Goal: Transaction & Acquisition: Subscribe to service/newsletter

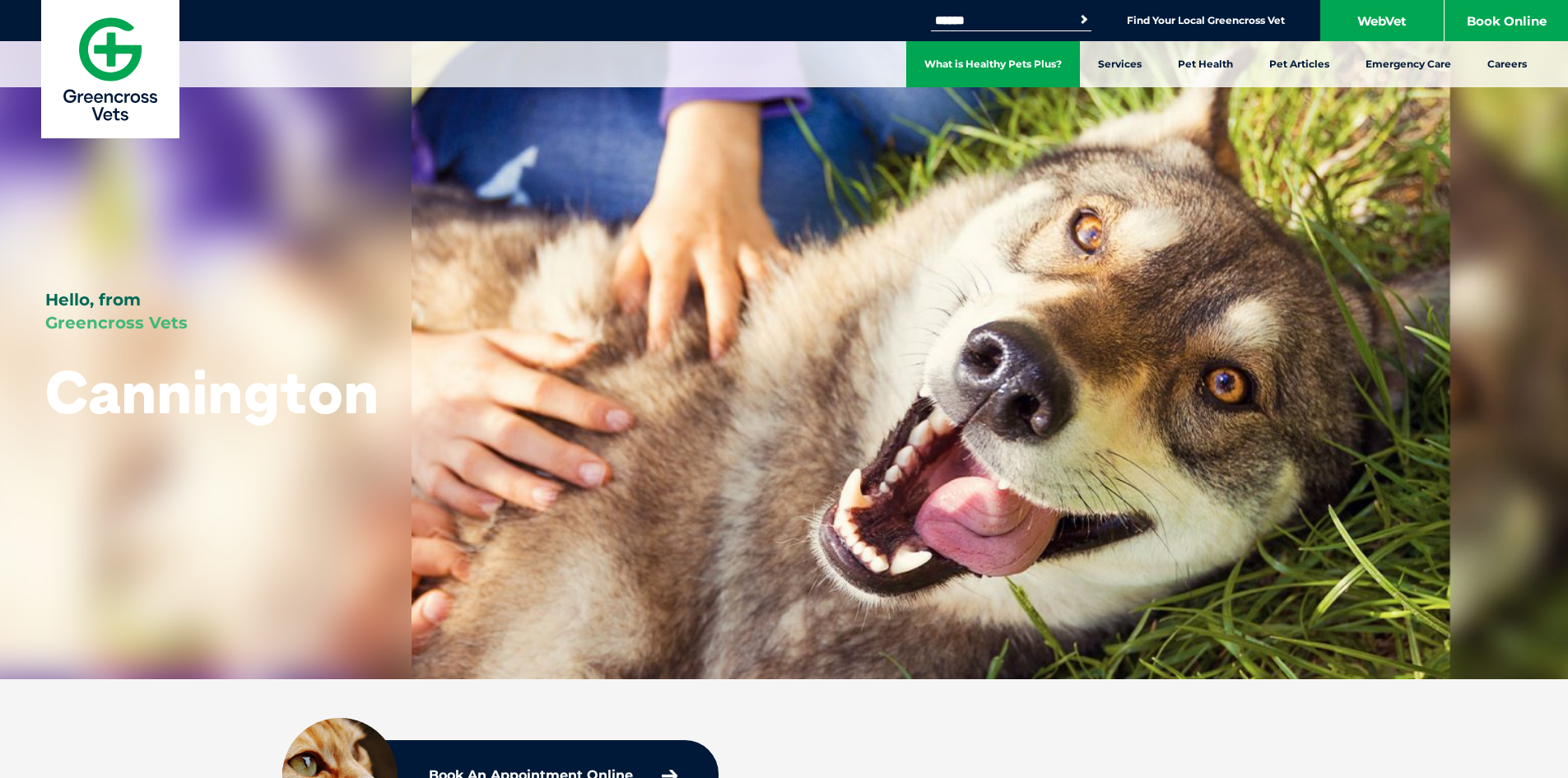
drag, startPoint x: 0, startPoint y: 0, endPoint x: 964, endPoint y: 65, distance: 966.2
click at [964, 65] on link "What is Healthy Pets Plus?" at bounding box center [994, 64] width 174 height 46
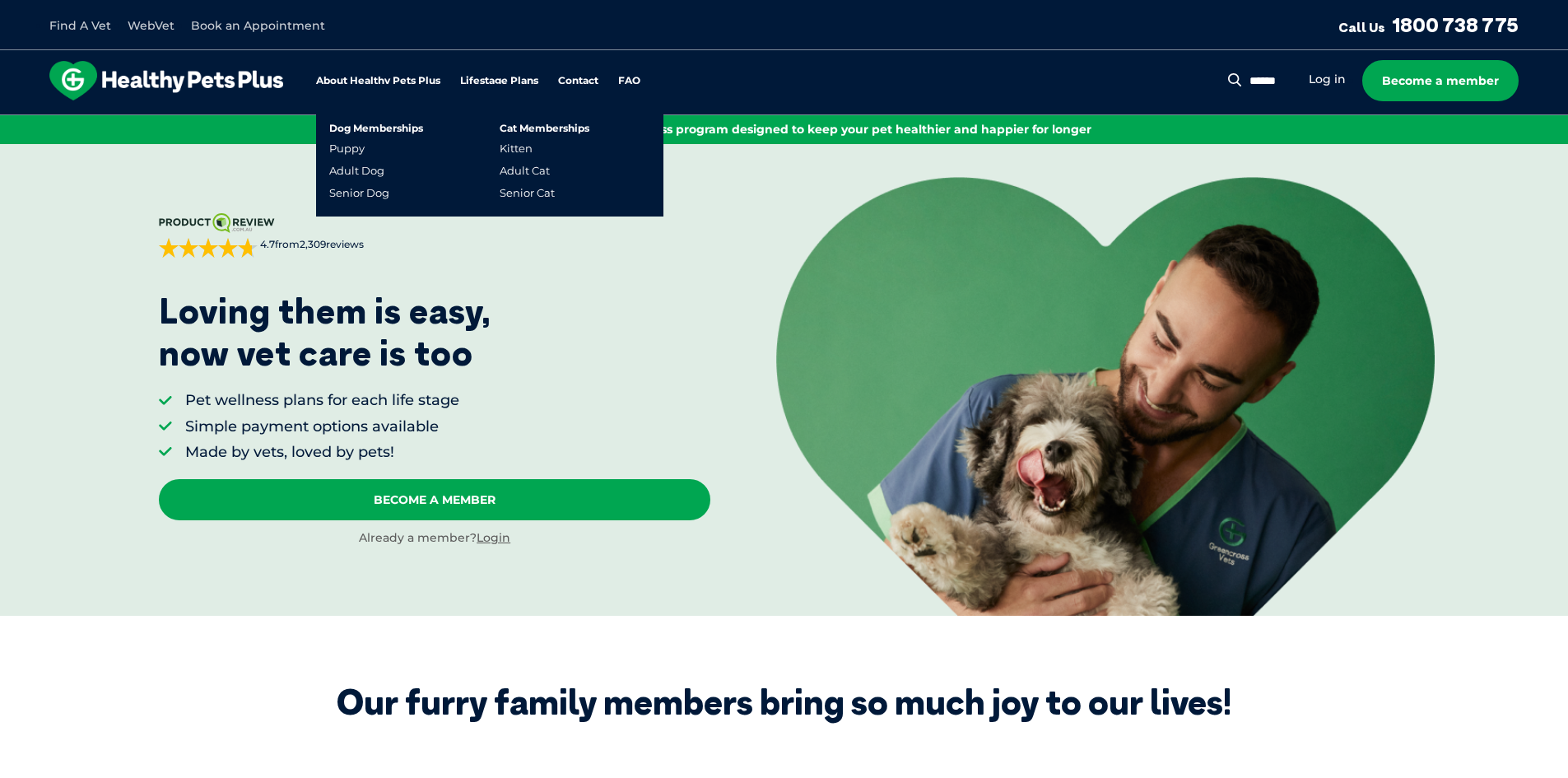
click at [518, 82] on link "Lifestage Plans" at bounding box center [499, 80] width 78 height 10
click at [343, 146] on link "Puppy" at bounding box center [347, 148] width 35 height 14
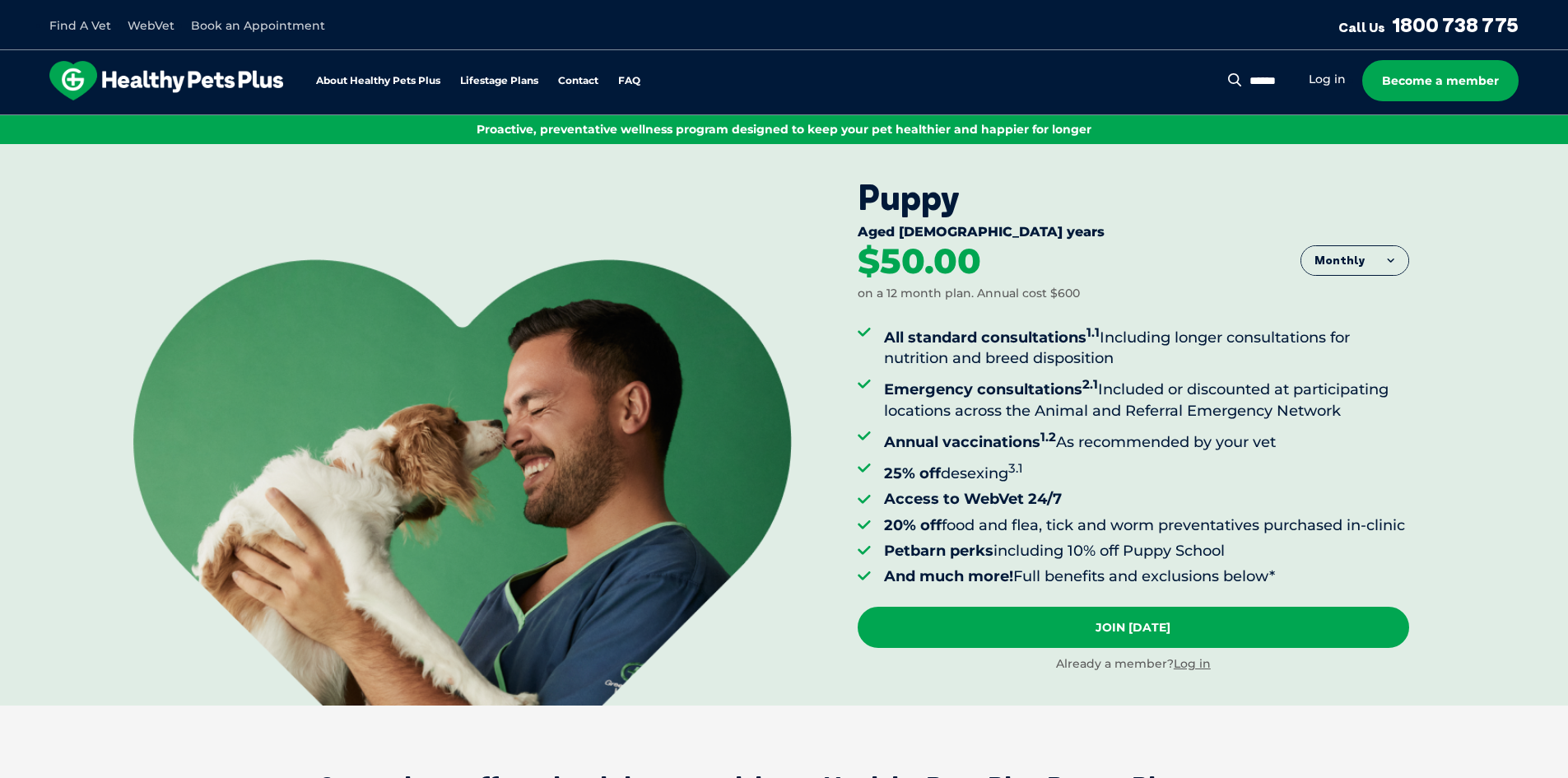
click at [1410, 260] on div "Puppy Aged [DEMOGRAPHIC_DATA] years Monthly Fortnightly Monthly Yearly $23.08 o…" at bounding box center [1213, 424] width 710 height 560
click at [1367, 262] on button "Monthly" at bounding box center [1355, 261] width 107 height 29
click at [1361, 346] on li "Monthly" at bounding box center [1355, 342] width 107 height 41
click at [1372, 249] on button "Monthly" at bounding box center [1355, 261] width 107 height 29
click at [1358, 299] on li "Fortnightly" at bounding box center [1355, 296] width 107 height 42
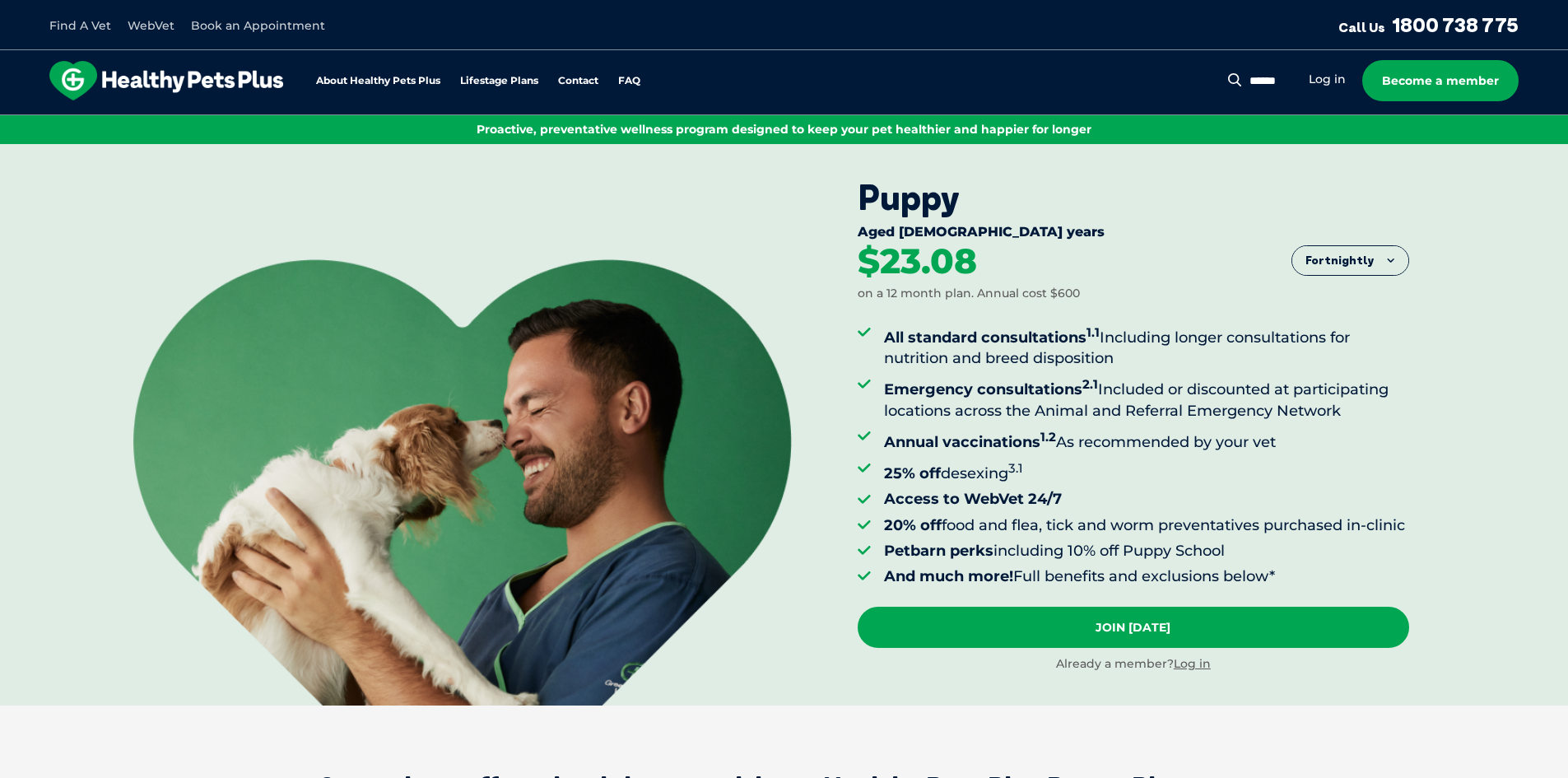
click at [1358, 299] on div "$23.08 on a 12 month plan. Annual cost $600" at bounding box center [1133, 273] width 552 height 59
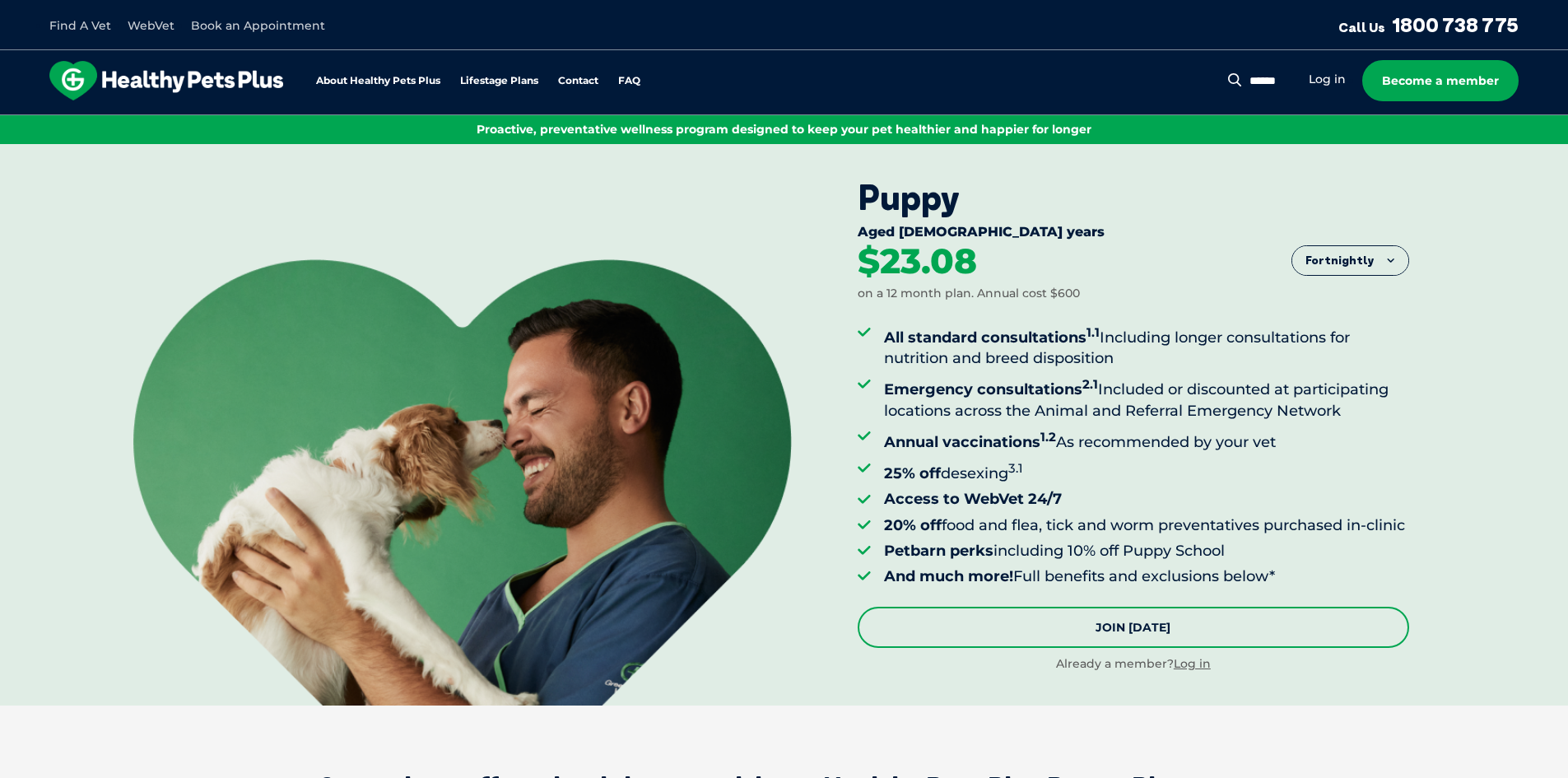
click at [1155, 648] on link "Join [DATE]" at bounding box center [1133, 627] width 552 height 42
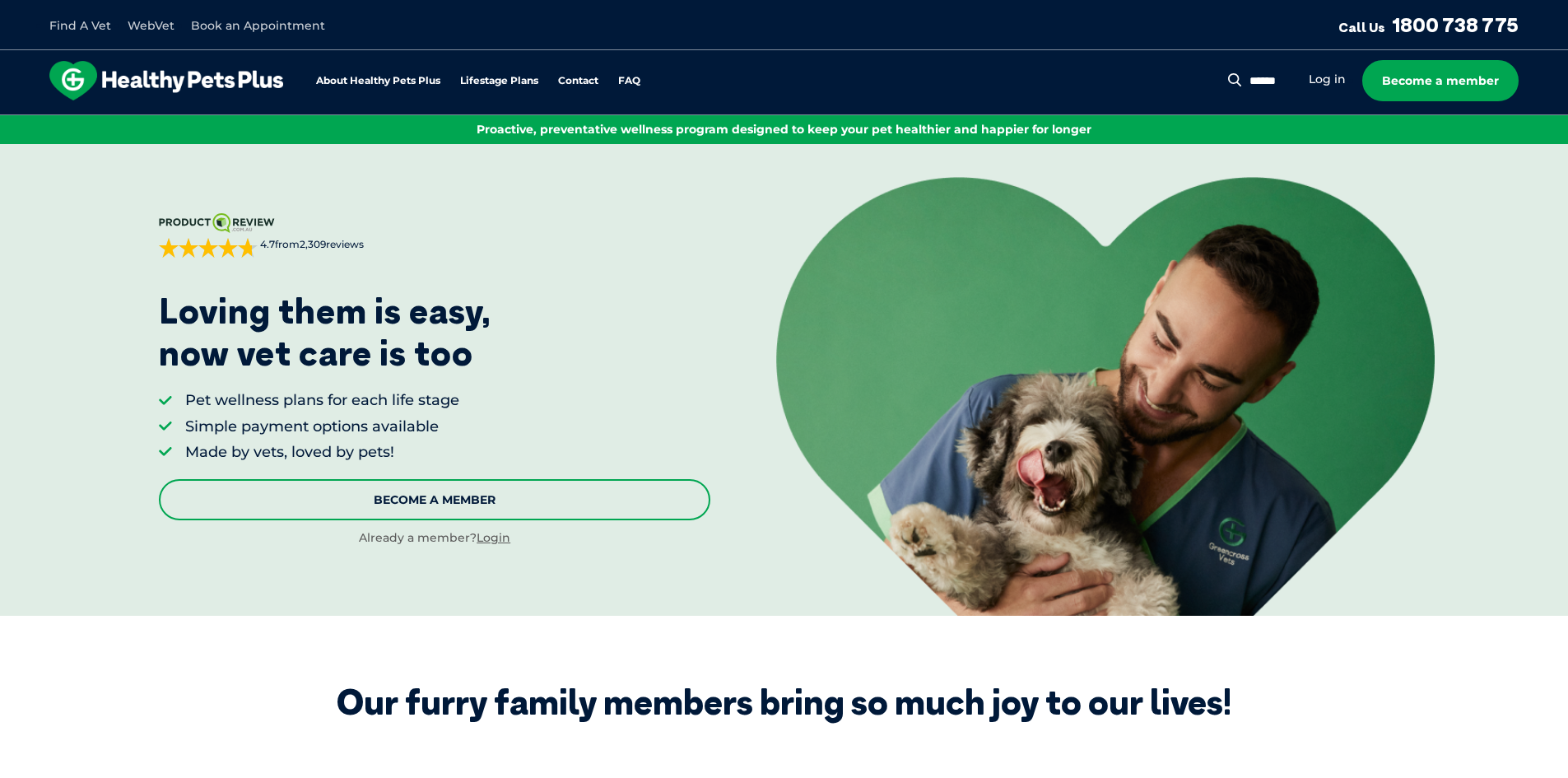
click at [525, 516] on link "Become A Member" at bounding box center [435, 499] width 552 height 42
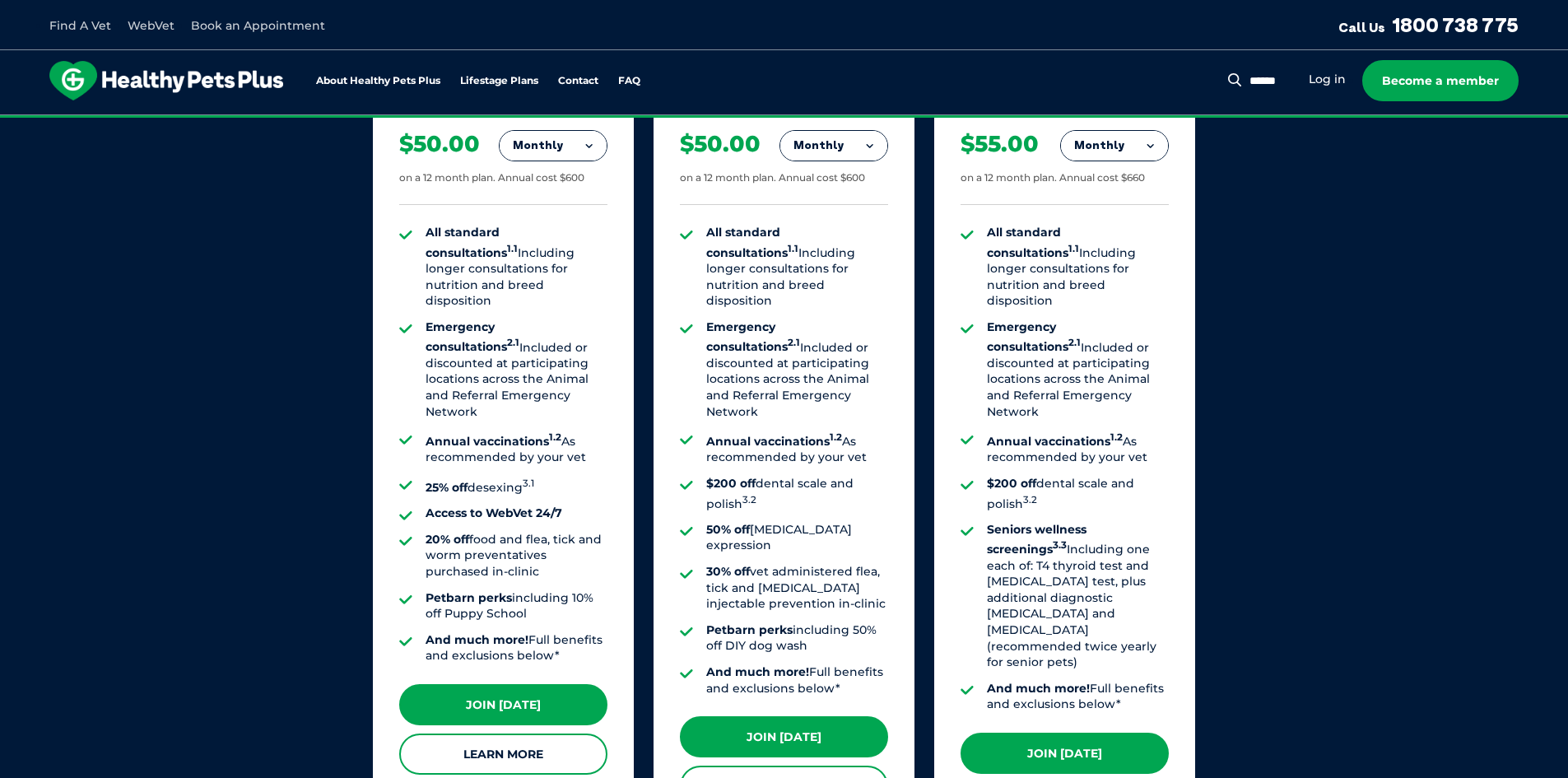
scroll to position [1265, 0]
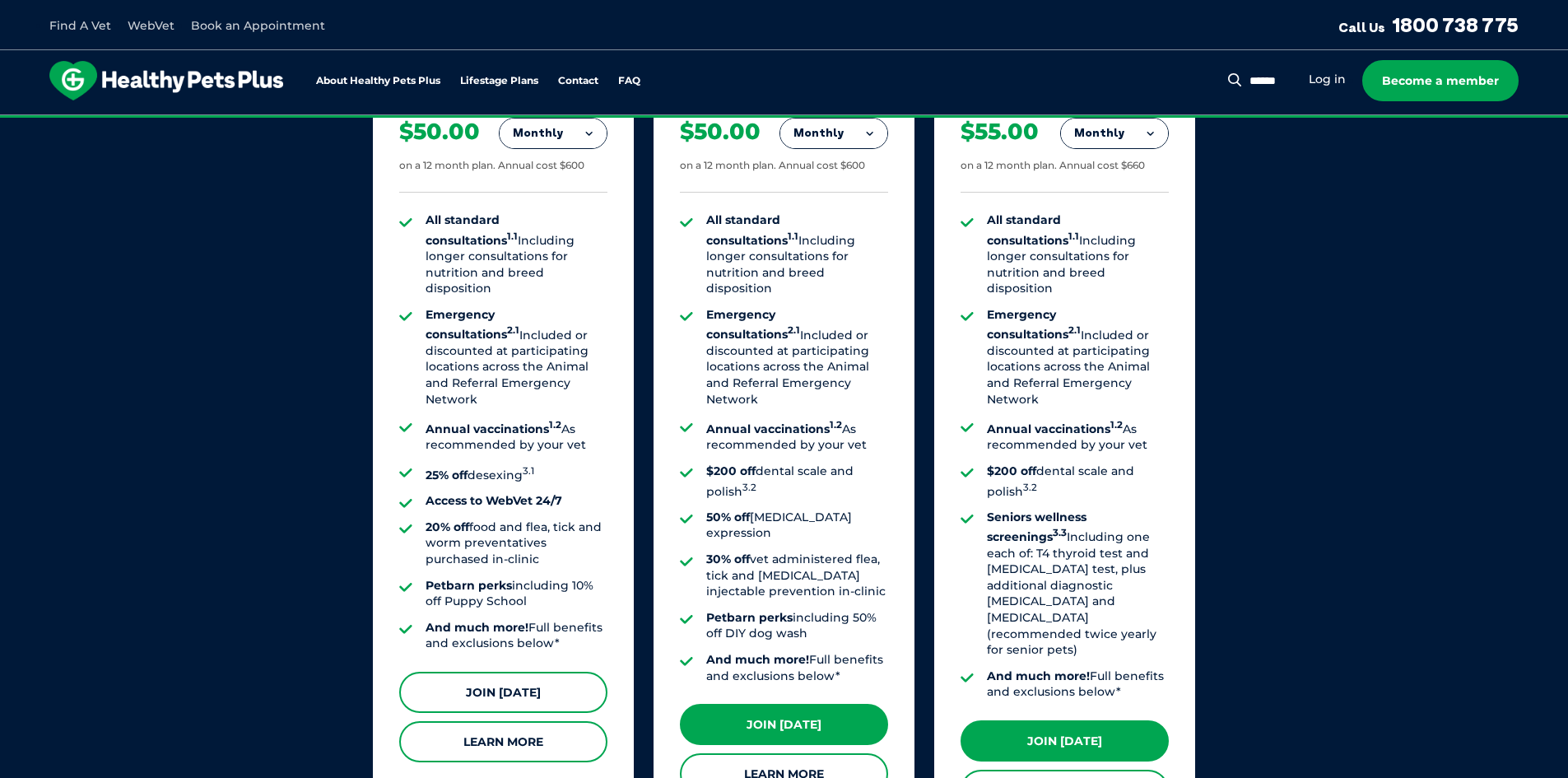
click at [526, 694] on link "Join [DATE]" at bounding box center [503, 692] width 208 height 42
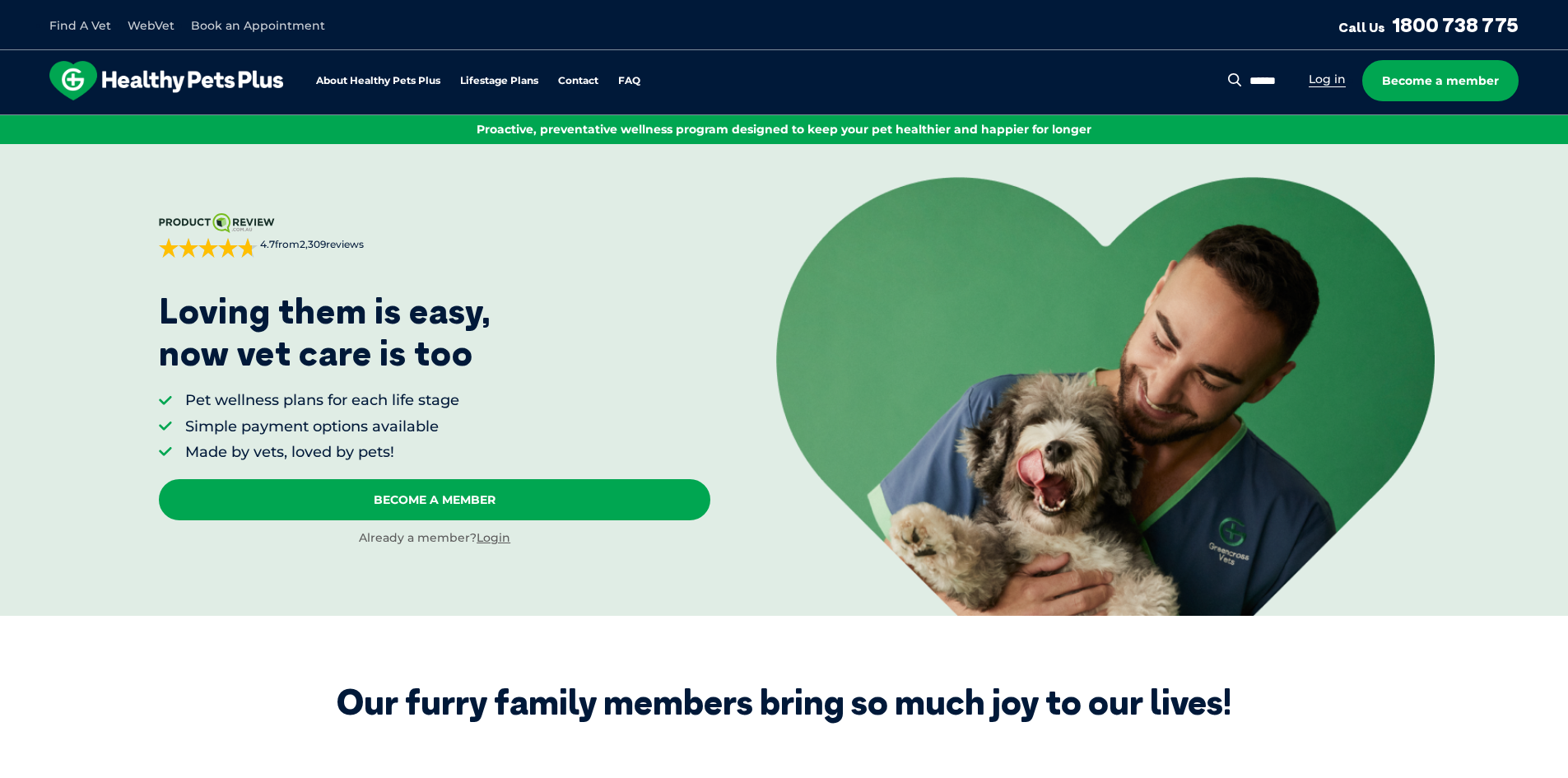
click at [1338, 82] on link "Log in" at bounding box center [1327, 79] width 37 height 16
